Goal: Find specific page/section: Find specific page/section

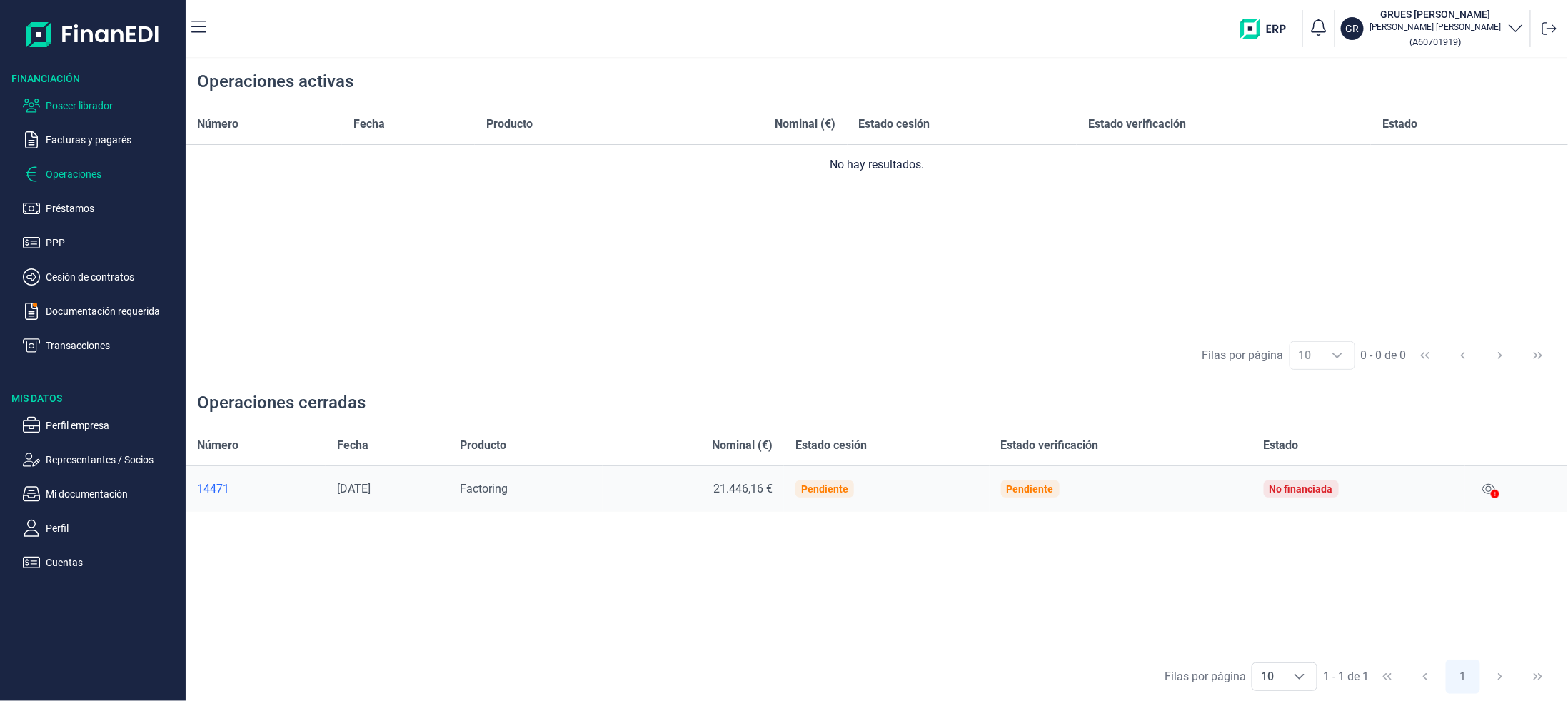
click at [67, 106] on p "Poseer librador" at bounding box center [113, 106] width 134 height 17
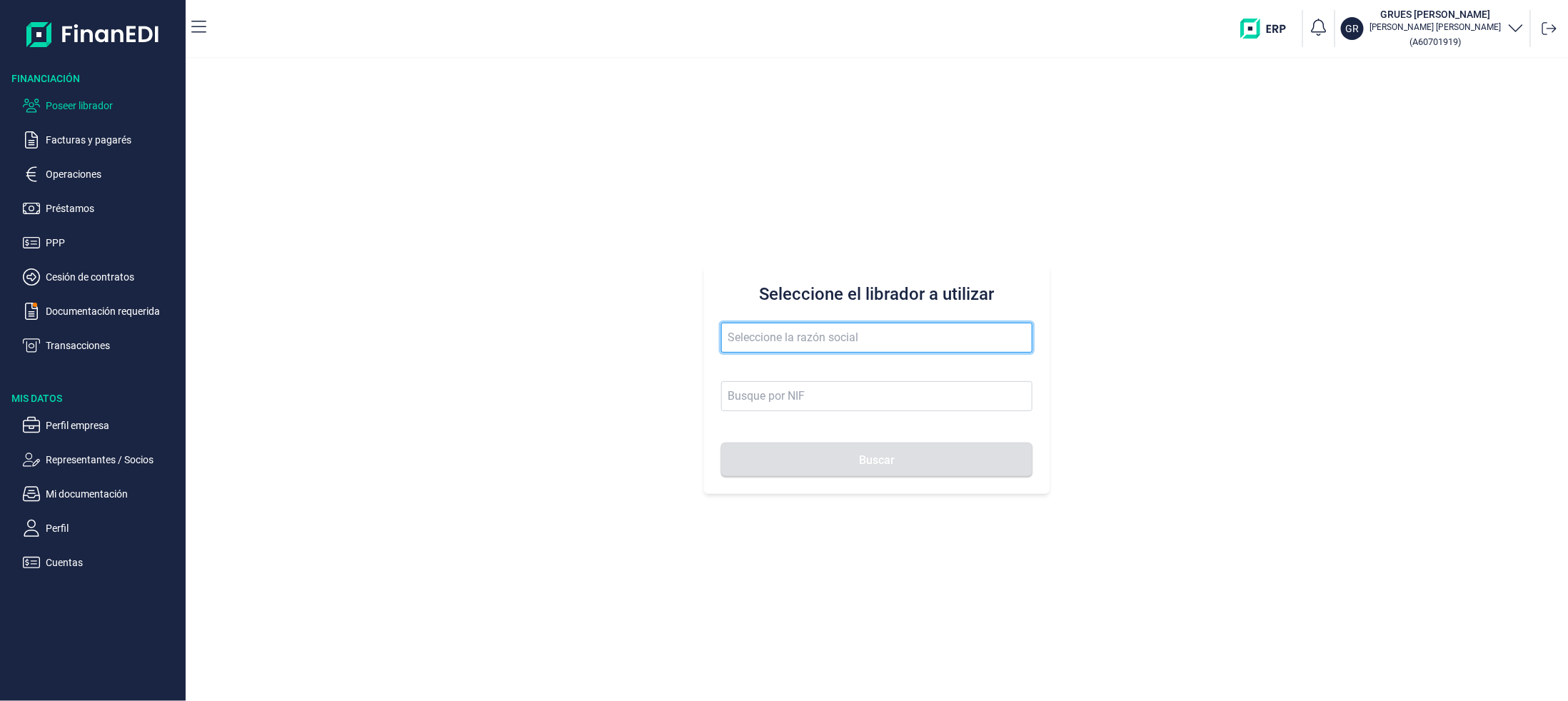
click at [801, 351] on input "text" at bounding box center [877, 337] width 312 height 30
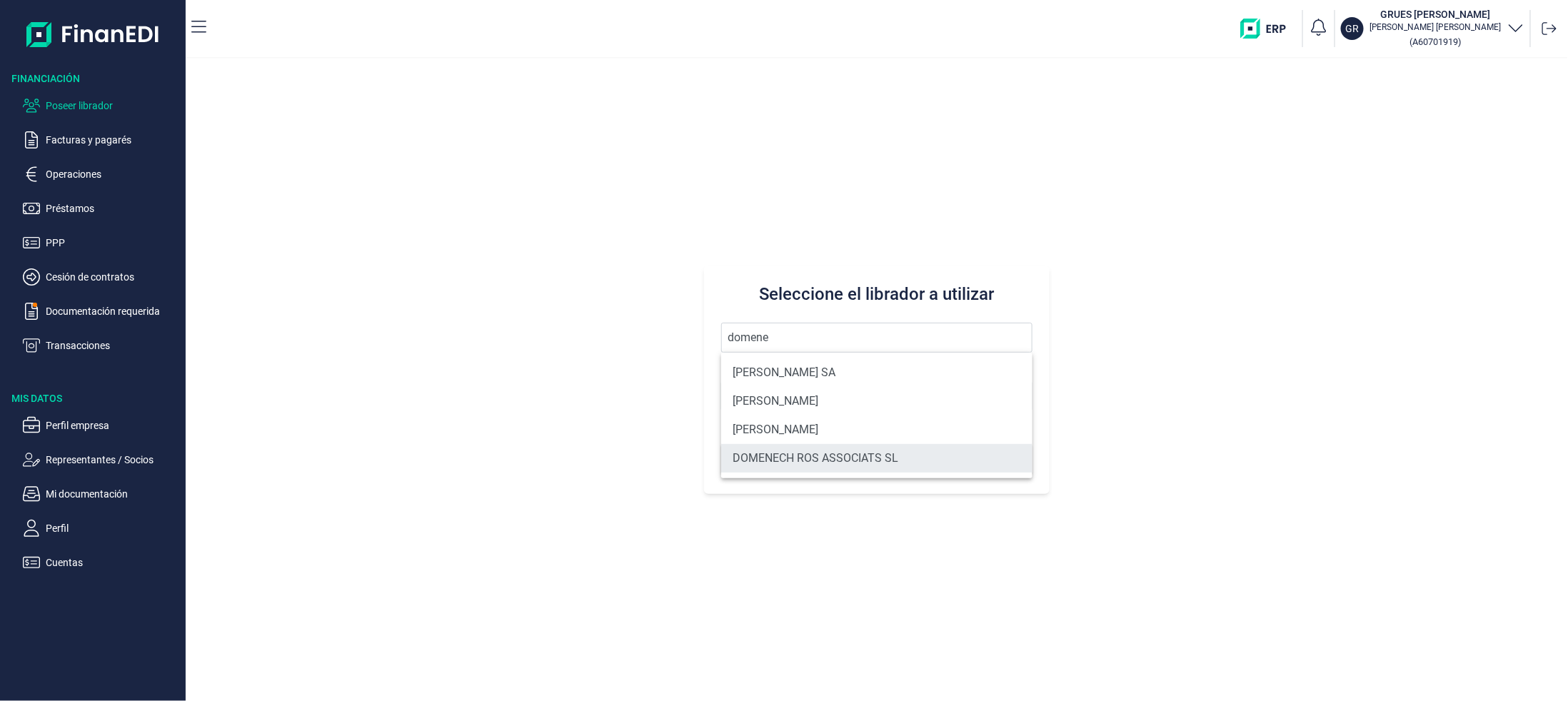
click at [789, 451] on li "DOMENECH ROS ASSOCIATS SL" at bounding box center [877, 458] width 312 height 28
type input "DOMENECH ROS ASSOCIATS SL"
type input "B63038574"
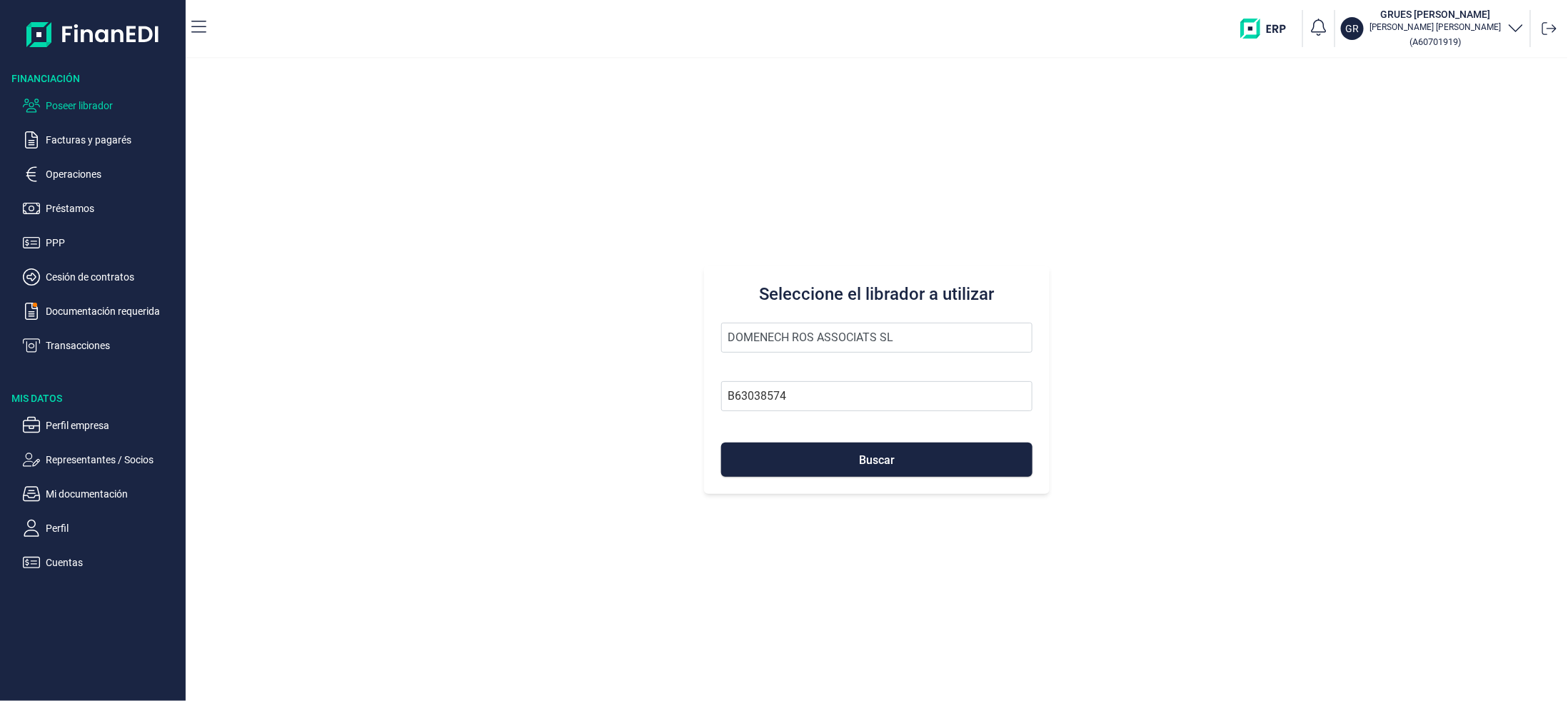
click at [789, 451] on button "Buscar" at bounding box center [877, 459] width 312 height 34
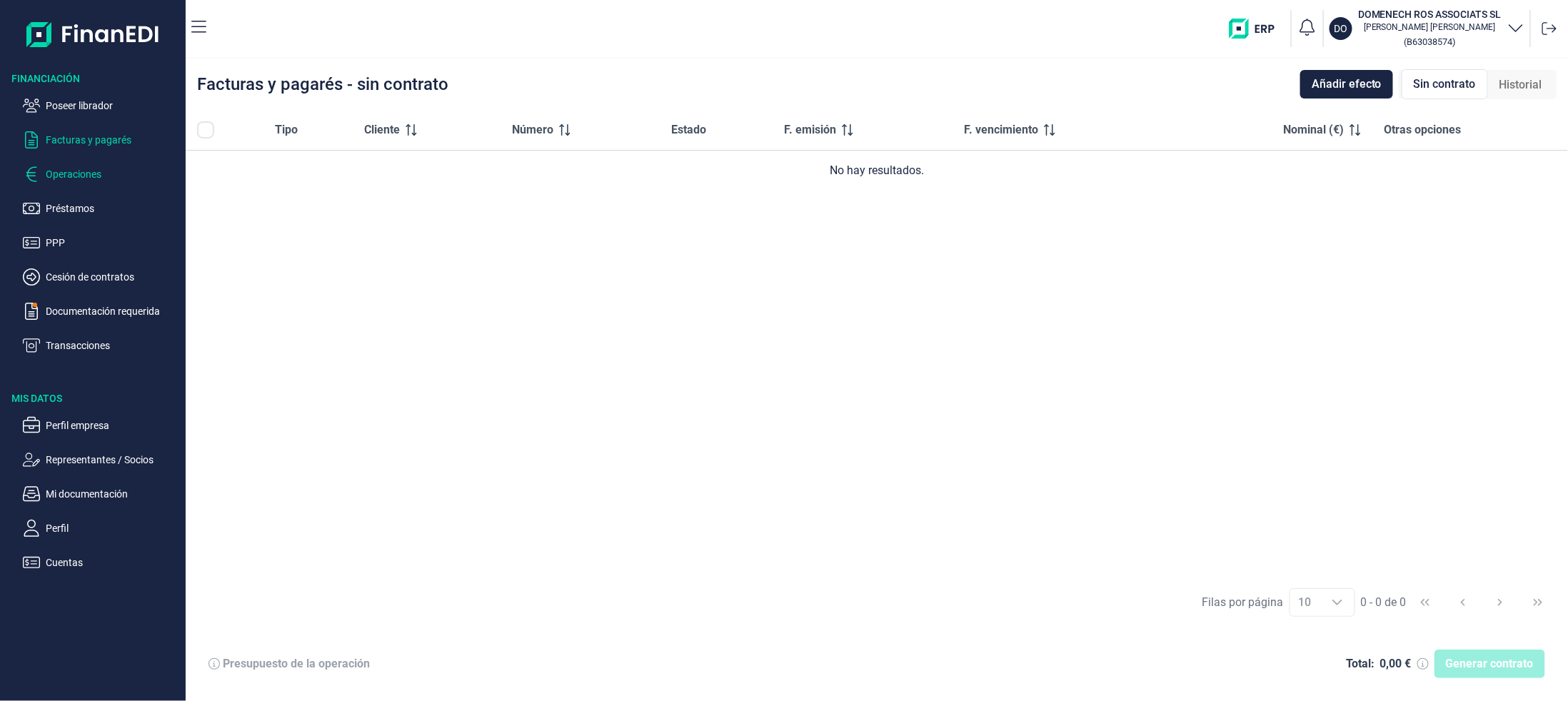
click at [67, 177] on p "Operaciones" at bounding box center [113, 174] width 134 height 17
